Goal: Task Accomplishment & Management: Manage account settings

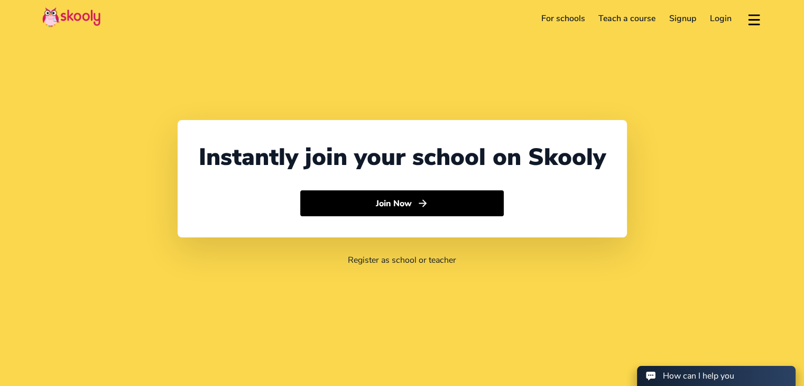
select select "91"
select select "[GEOGRAPHIC_DATA]"
select select "[GEOGRAPHIC_DATA]/[GEOGRAPHIC_DATA]"
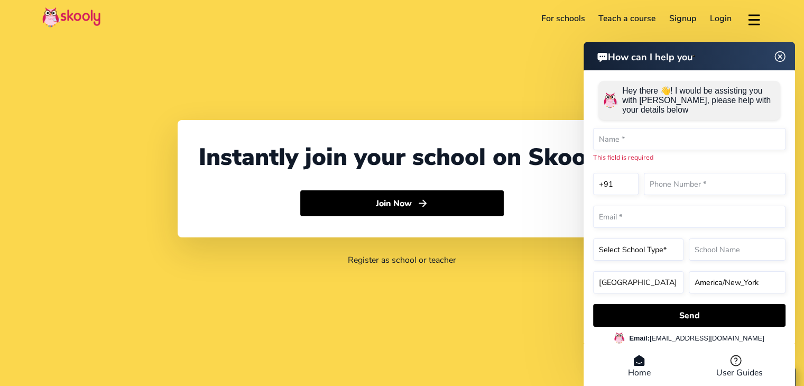
click at [783, 58] on img at bounding box center [780, 56] width 20 height 13
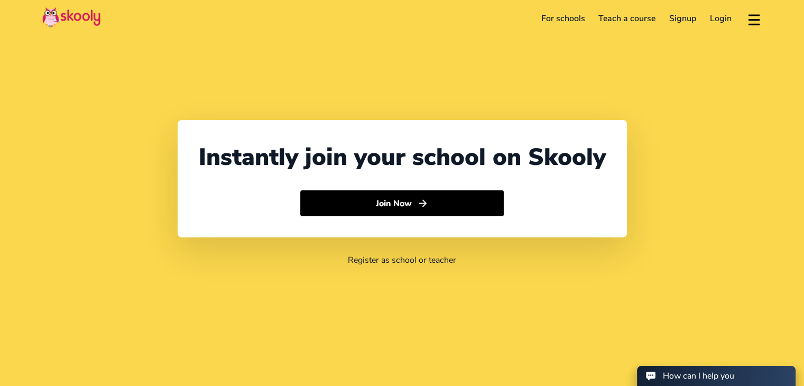
click at [711, 14] on link "Login" at bounding box center [720, 18] width 35 height 17
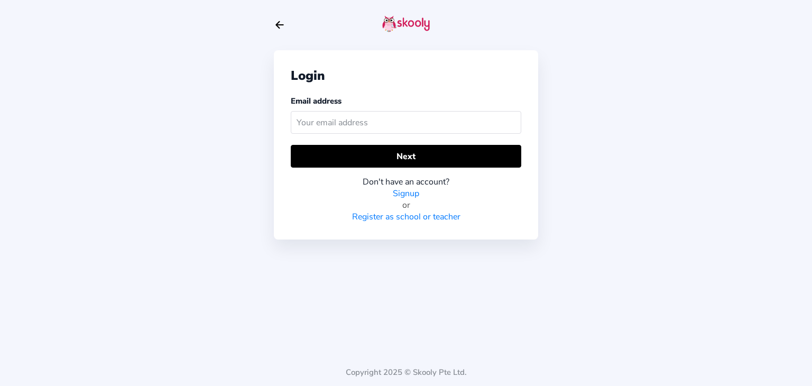
click at [482, 125] on input "text" at bounding box center [406, 122] width 231 height 23
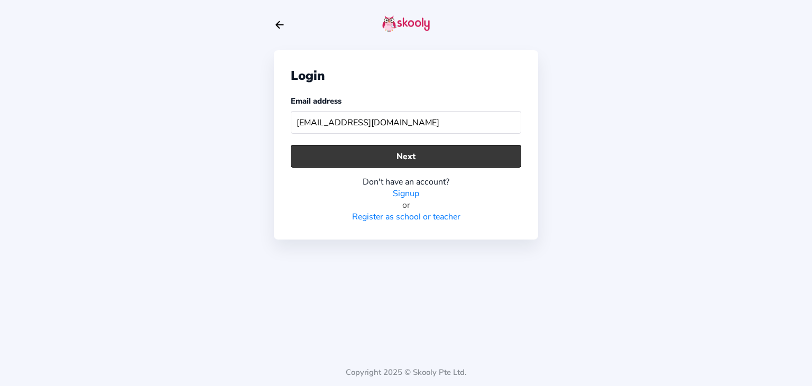
type input "[EMAIL_ADDRESS][DOMAIN_NAME]"
click at [465, 150] on button "Next" at bounding box center [406, 156] width 231 height 23
